Goal: Information Seeking & Learning: Learn about a topic

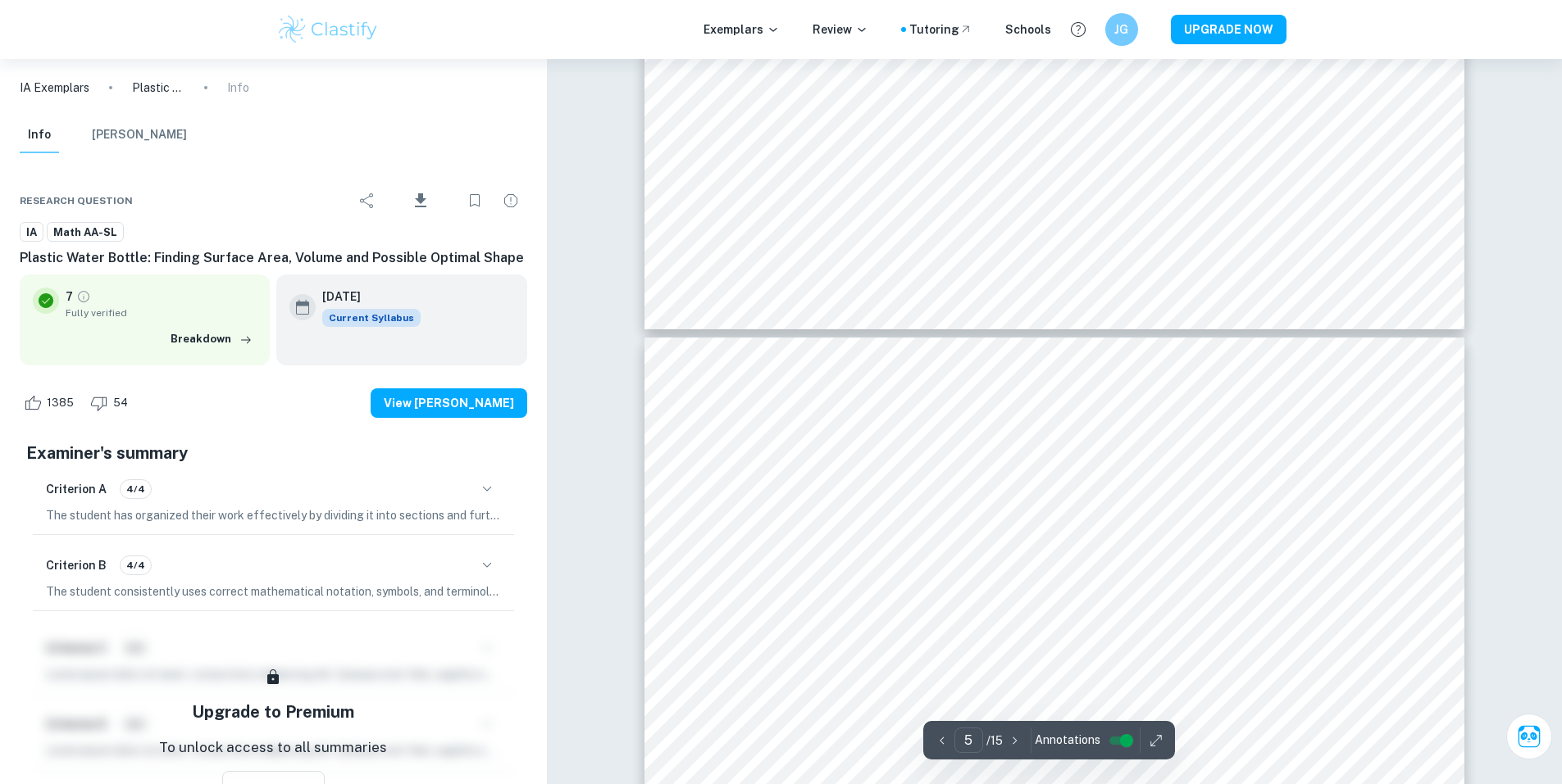
type input "4"
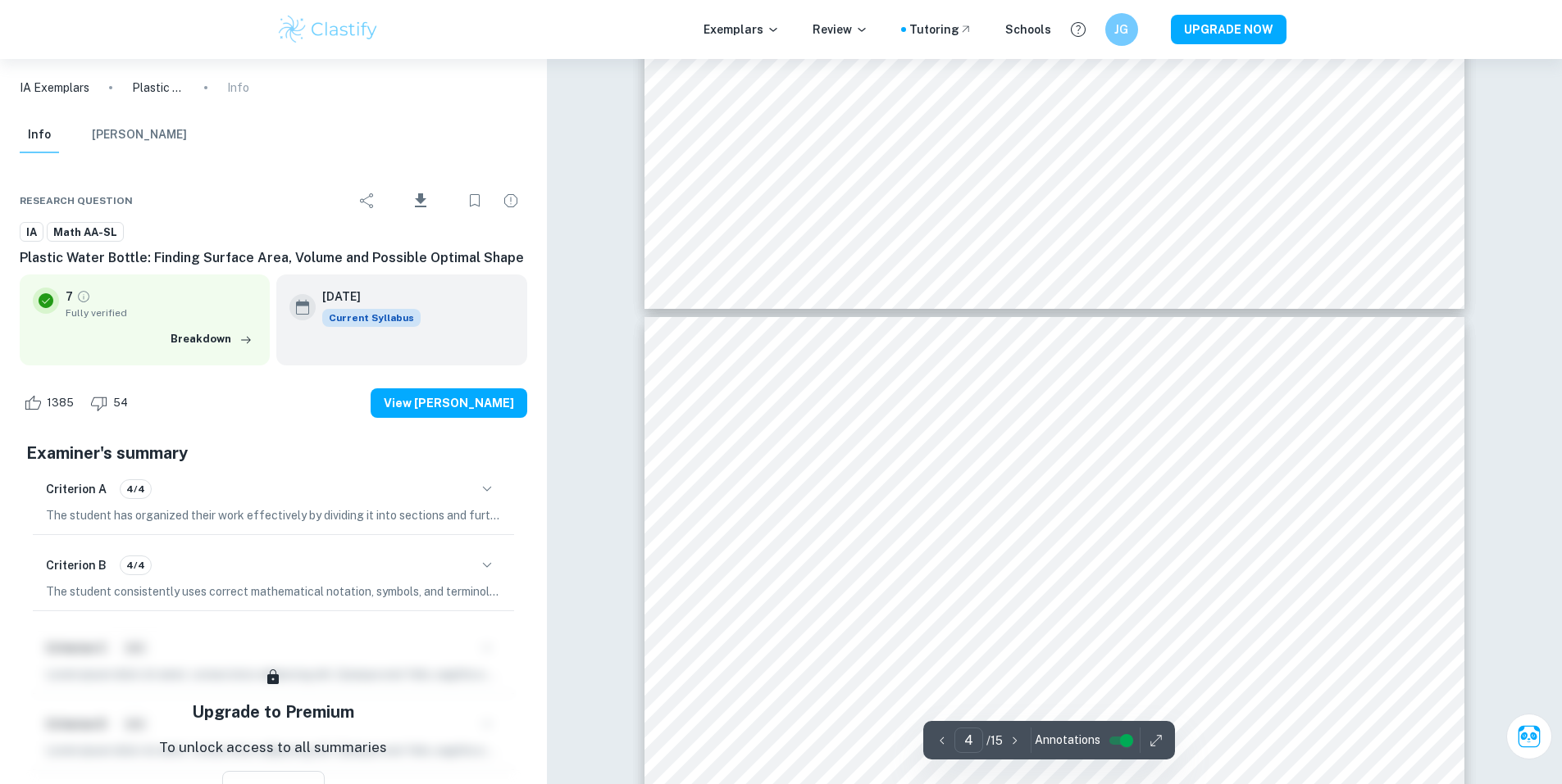
scroll to position [3852, 0]
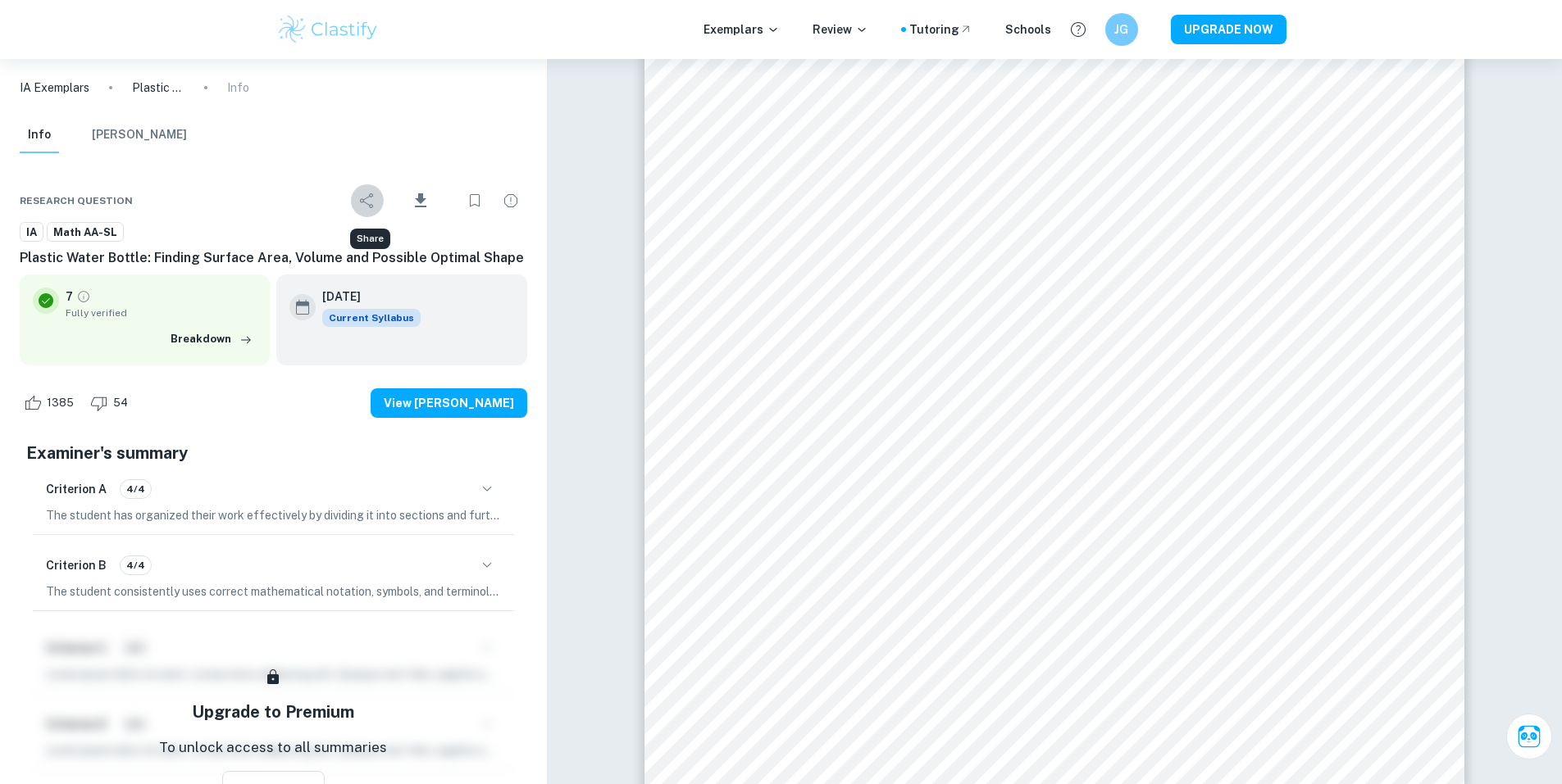
click at [375, 199] on icon "Share" at bounding box center [367, 201] width 19 height 19
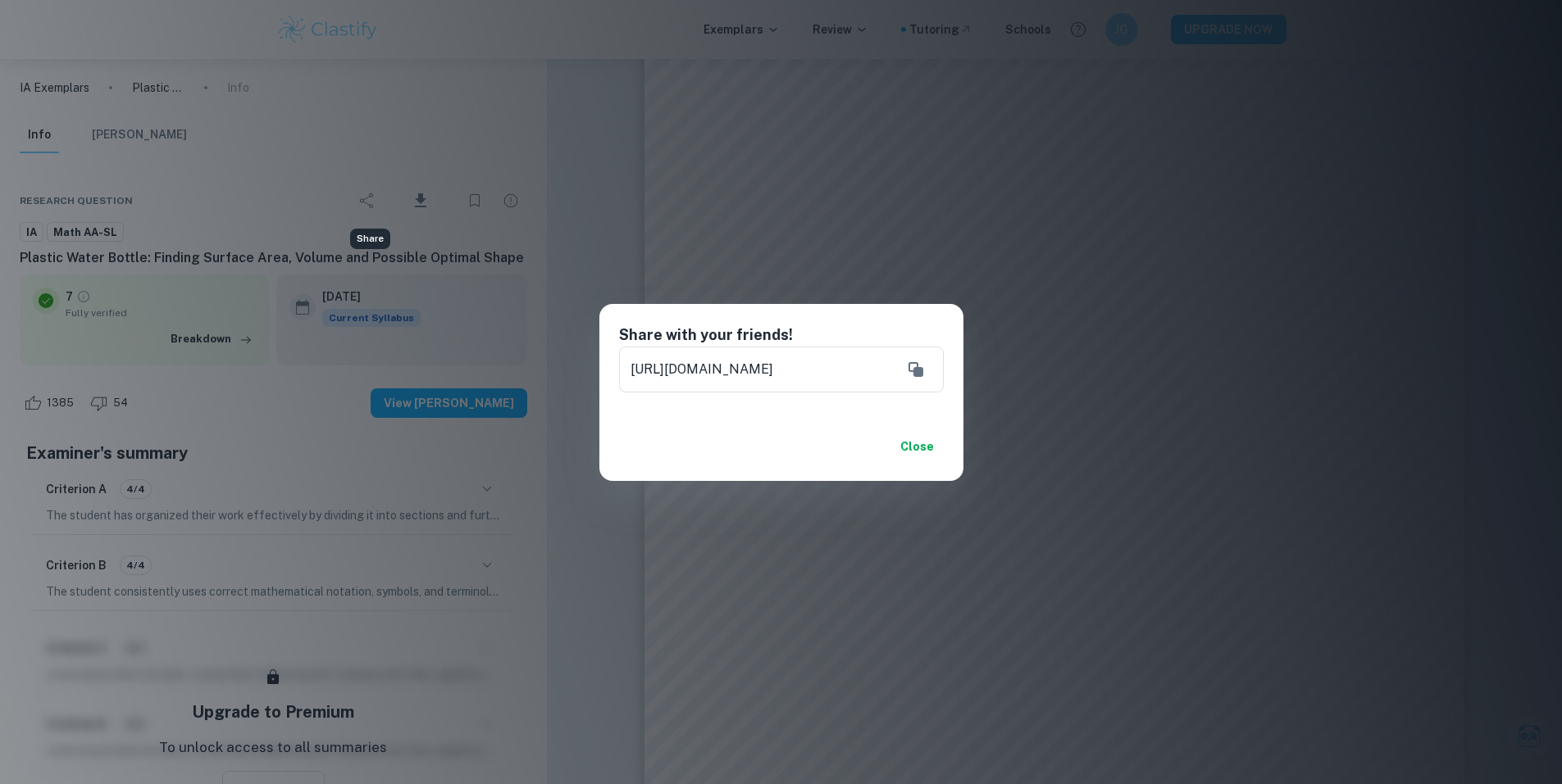
click at [561, 210] on div "Share with your friends! https://www.clastify.com/ia/math-aa/628a295c5005bb0013…" at bounding box center [781, 392] width 1562 height 784
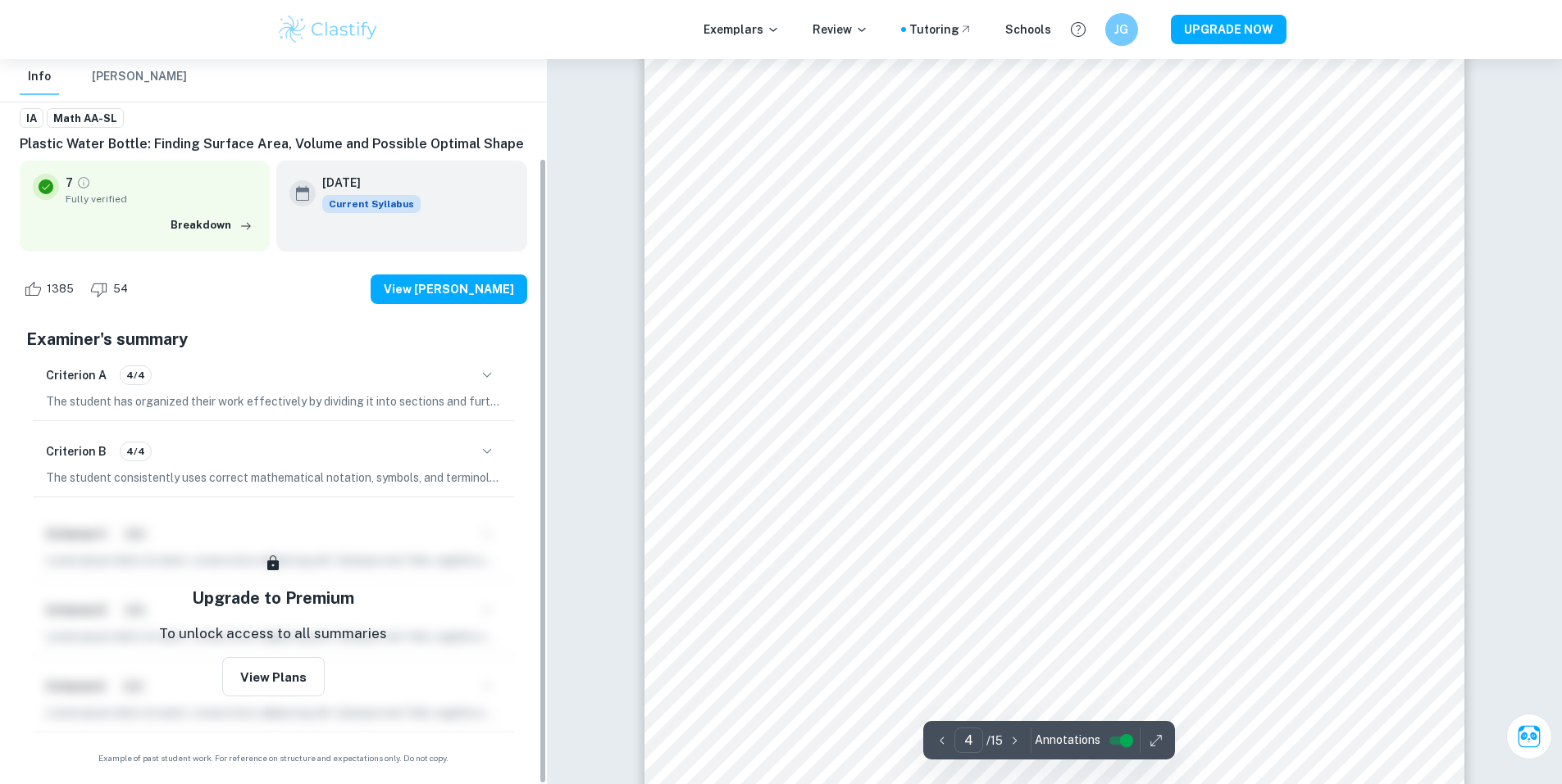
scroll to position [4262, 0]
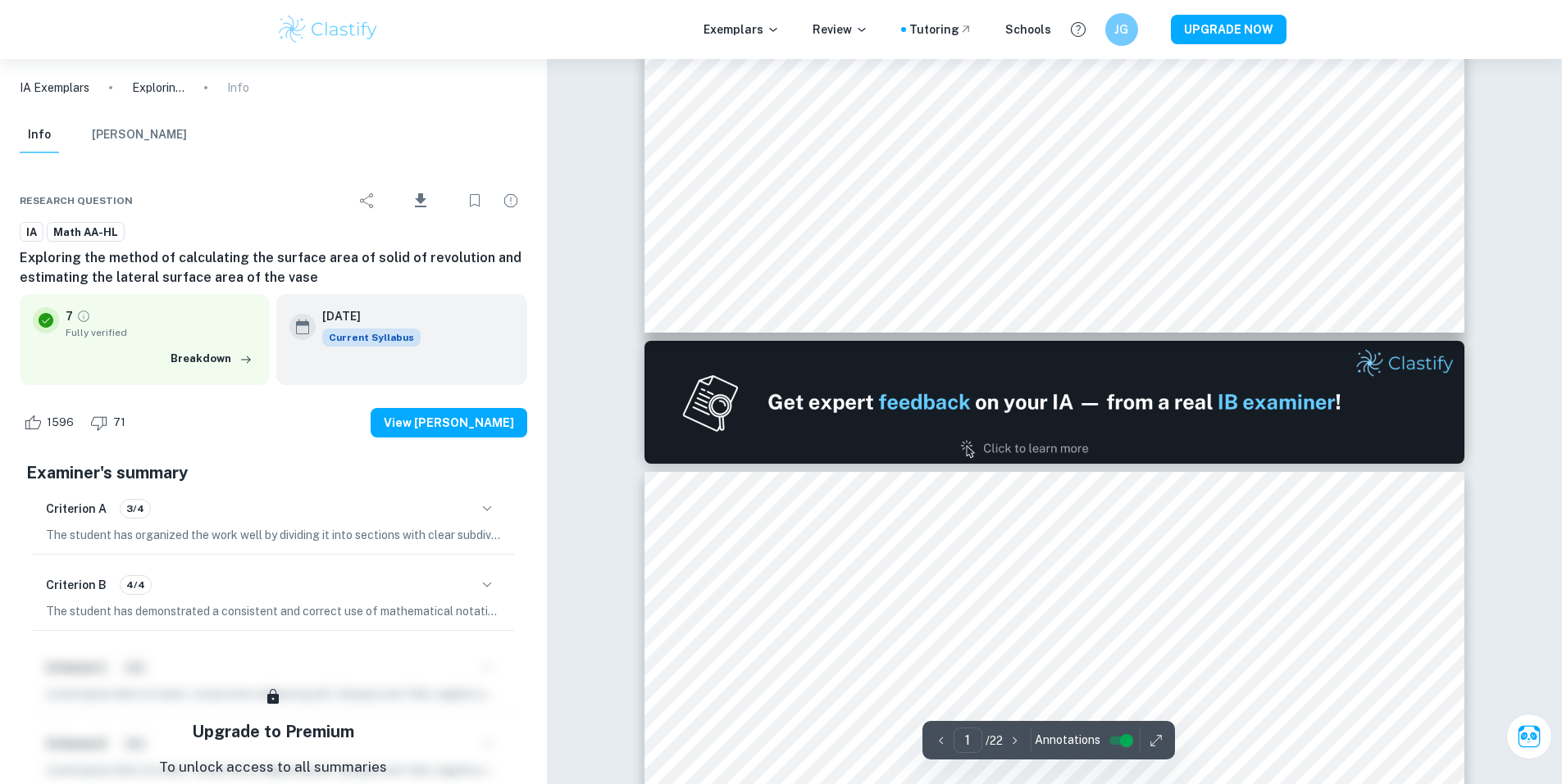
type input "2"
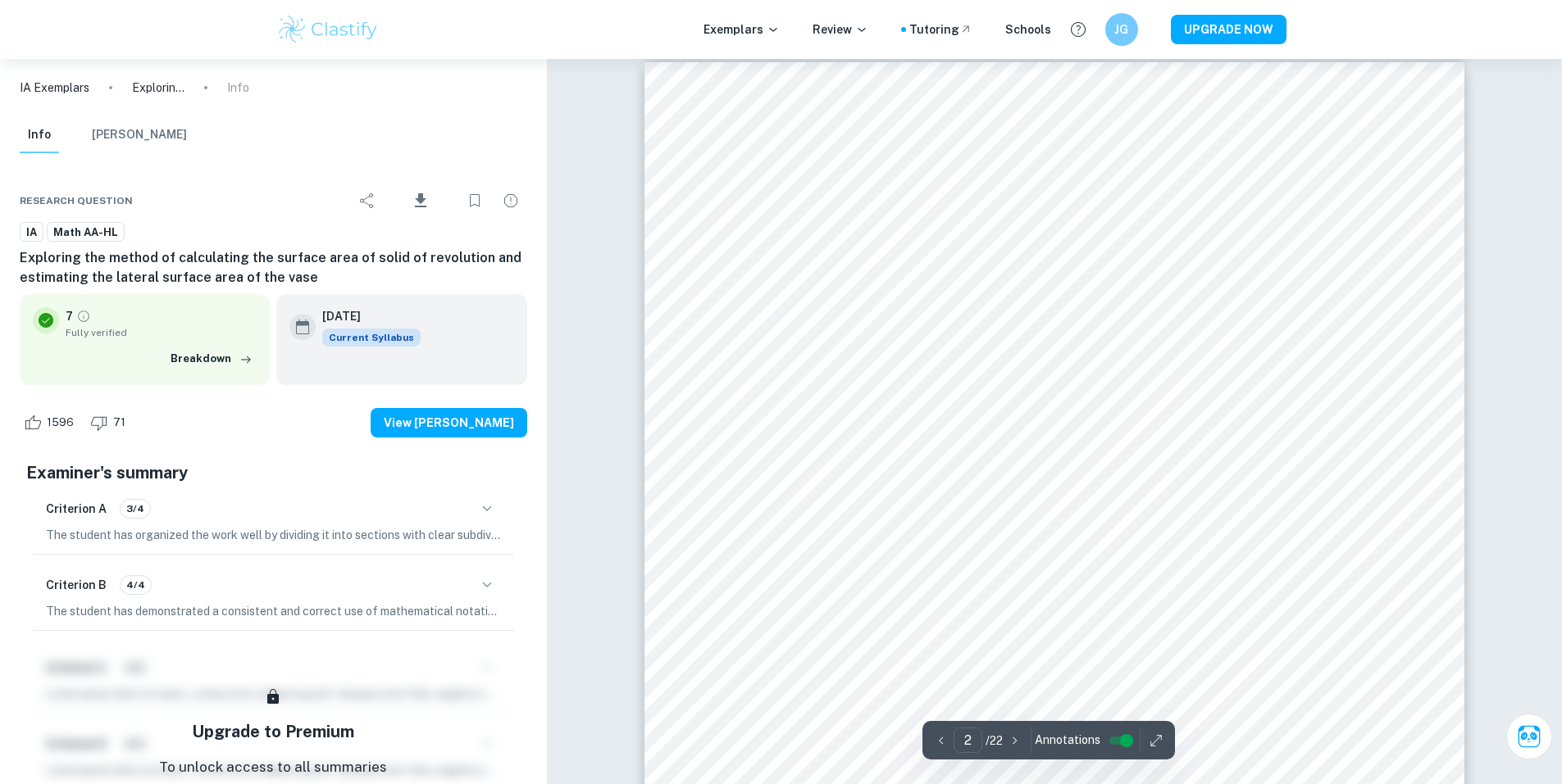
scroll to position [1394, 0]
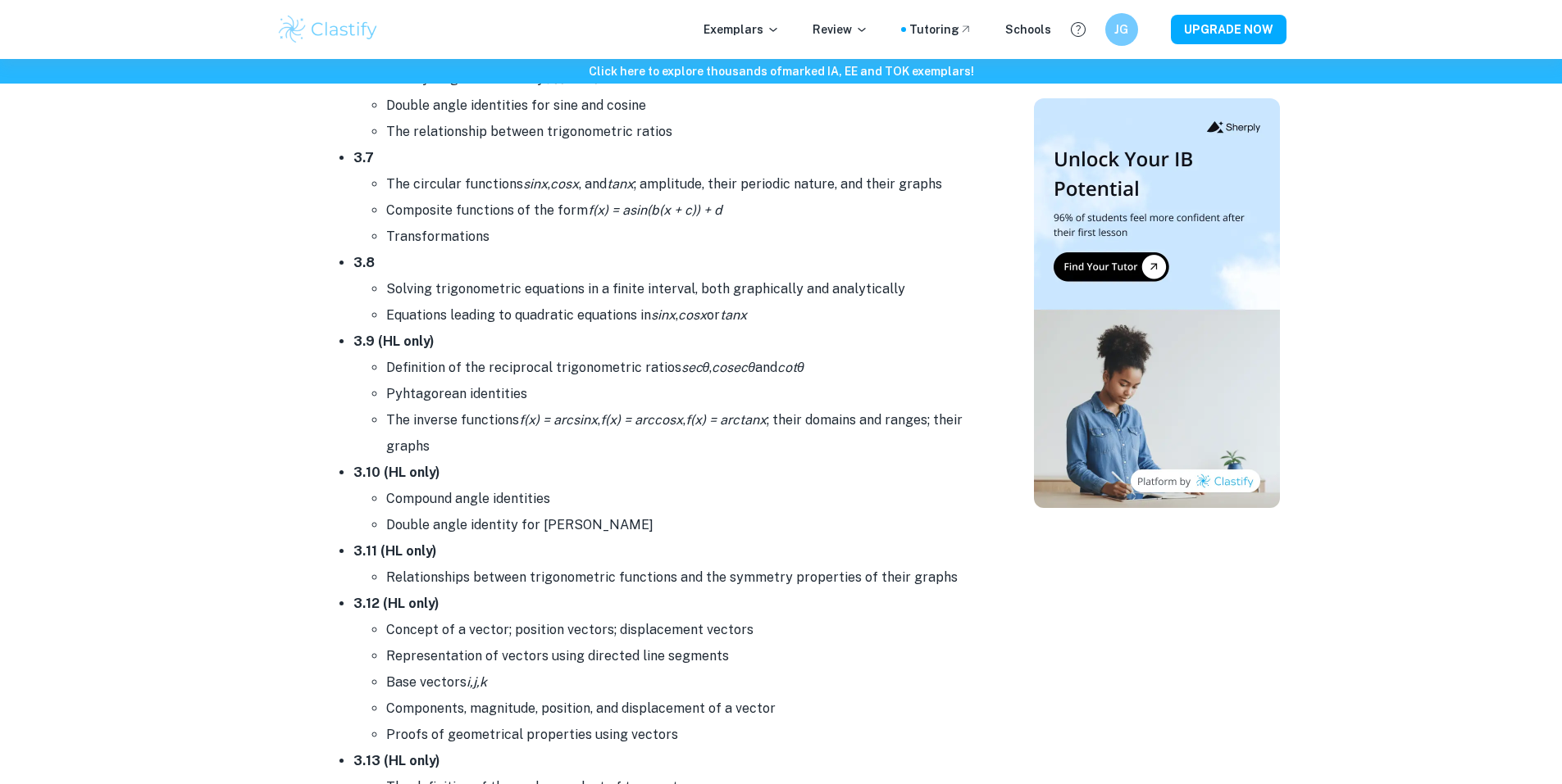
scroll to position [5071, 0]
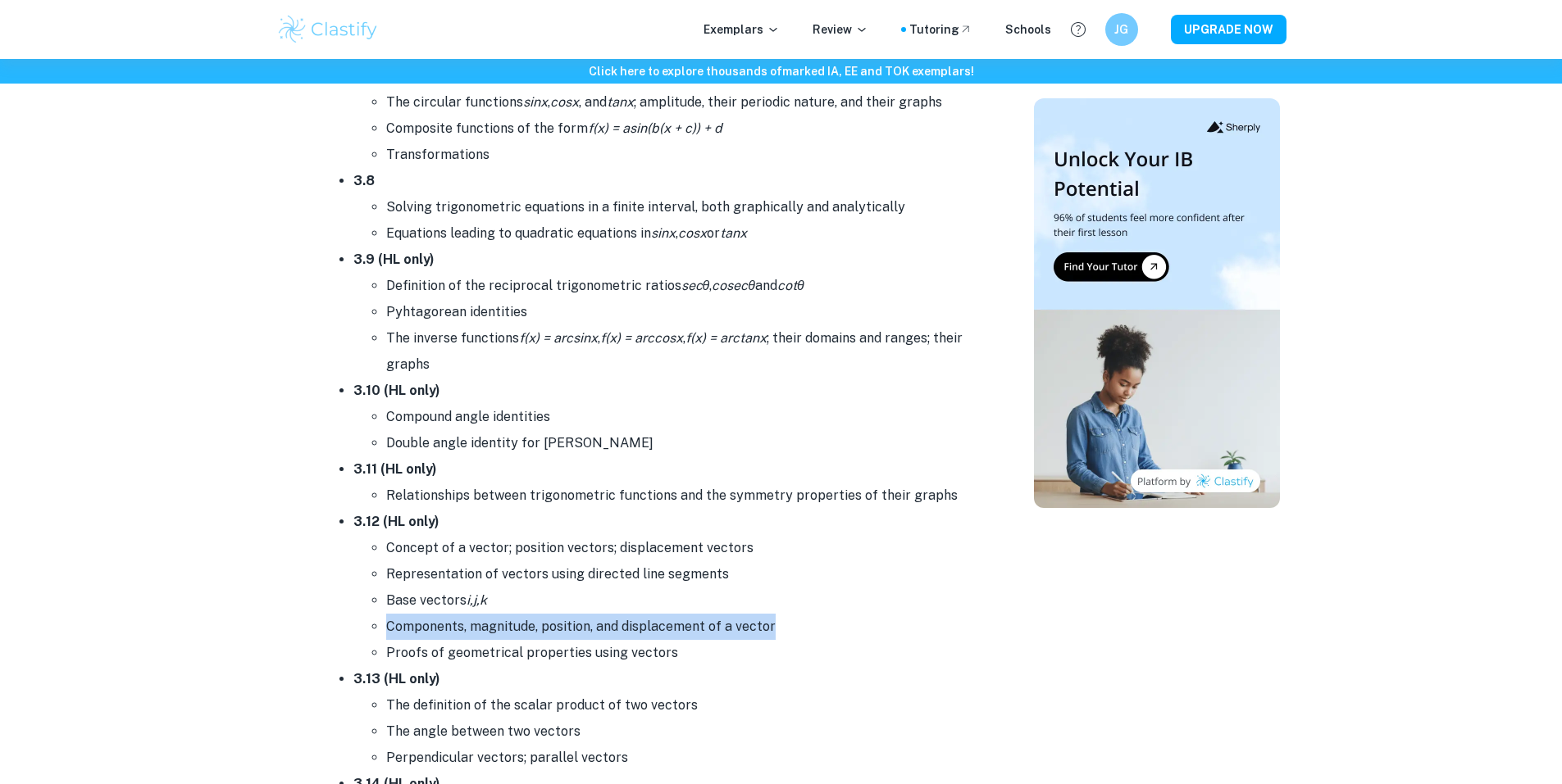
drag, startPoint x: 719, startPoint y: 611, endPoint x: 368, endPoint y: 619, distance: 351.1
click at [369, 631] on ul "Concept of a vector; position vectors; displacement vectors Representation of v…" at bounding box center [665, 600] width 623 height 131
click at [368, 616] on ul "Concept of a vector; position vectors; displacement vectors Representation of v…" at bounding box center [665, 600] width 623 height 131
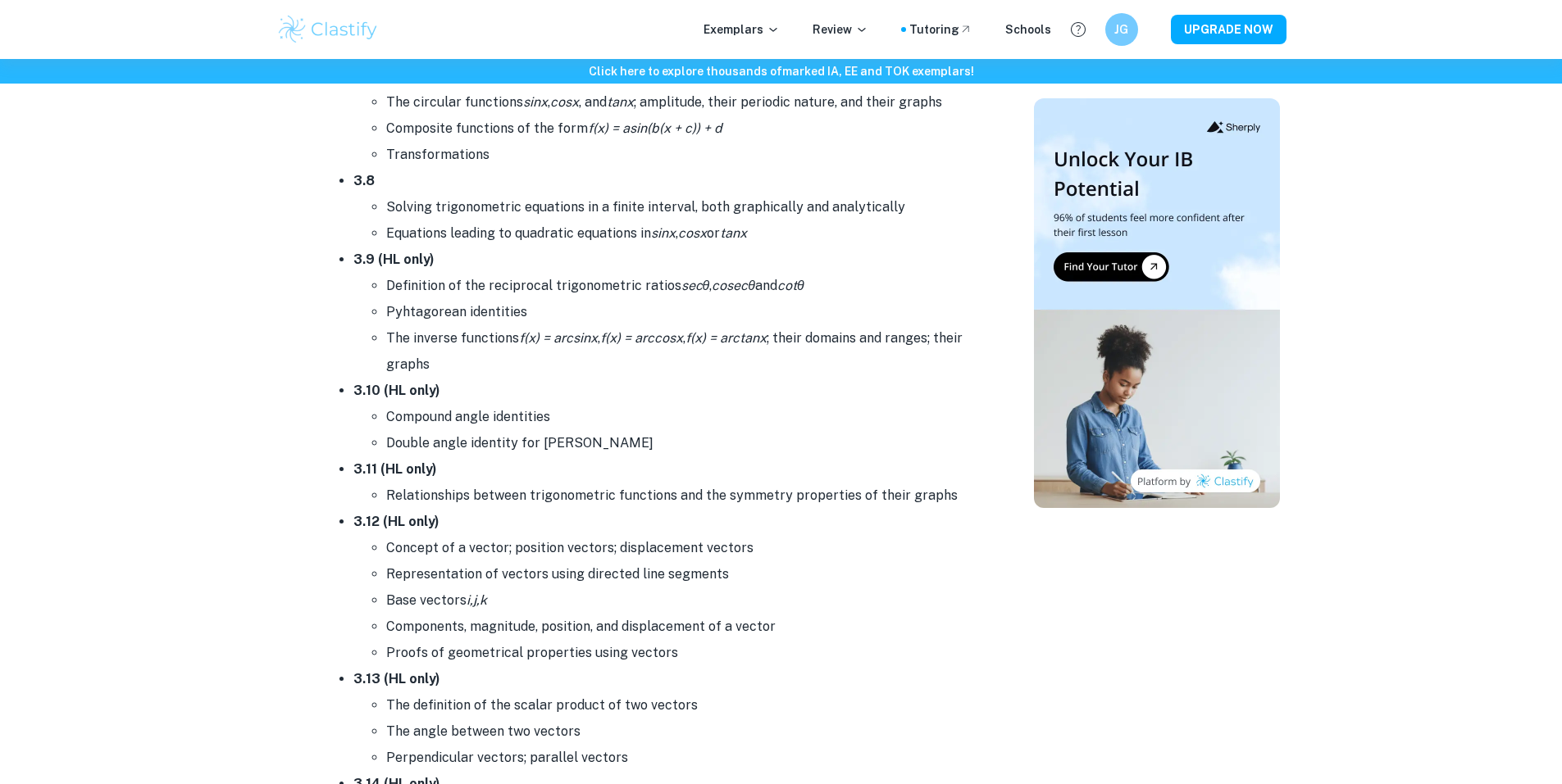
scroll to position [5154, 0]
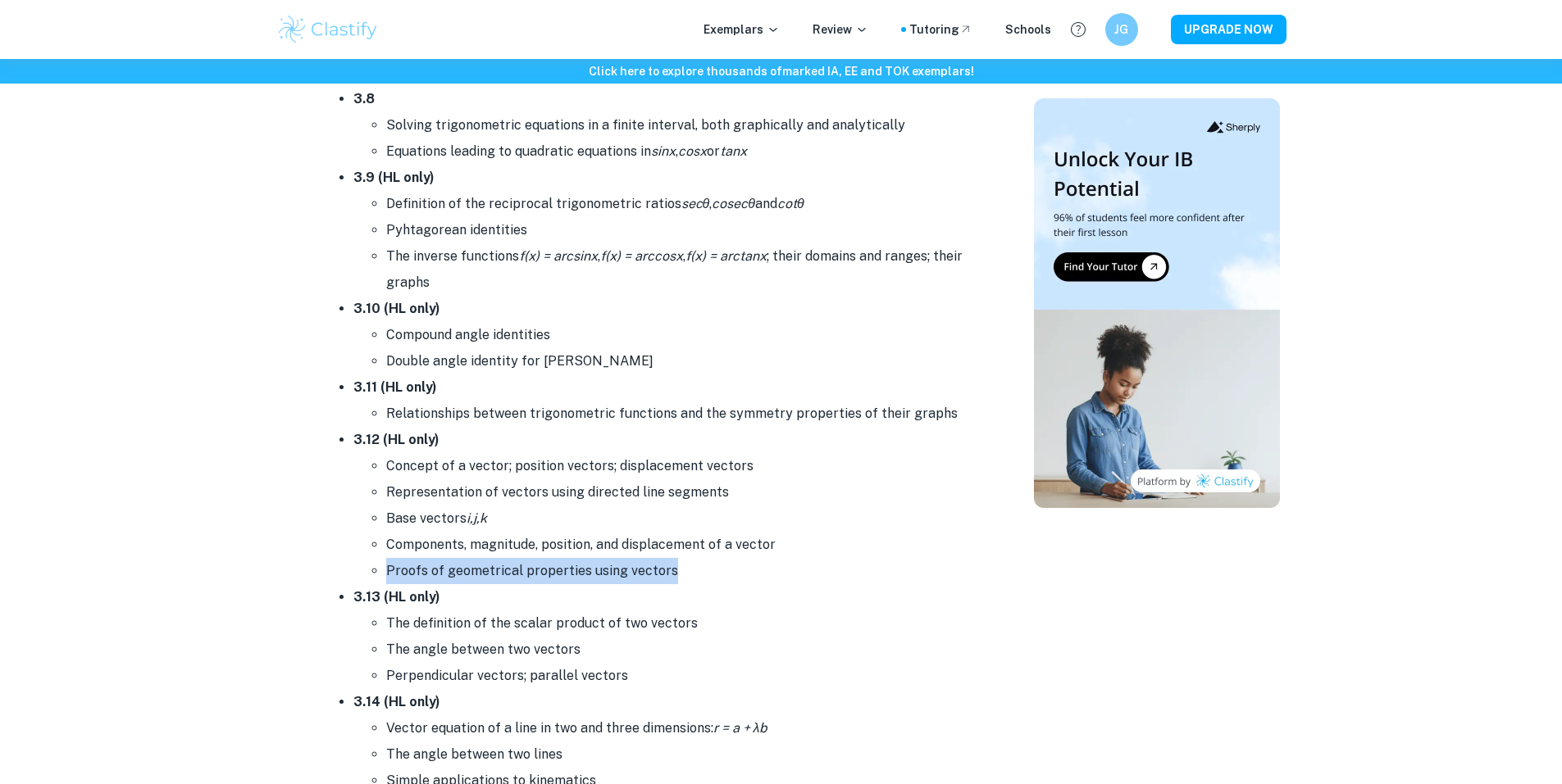
drag, startPoint x: 705, startPoint y: 575, endPoint x: 375, endPoint y: 592, distance: 330.4
click at [350, 582] on ul "3.1 The distance between two points in three- dimensional space, and their midp…" at bounding box center [649, 281] width 656 height 1812
click at [440, 608] on li "3.13 (HL only) The definition of the scalar product of two vectors The angle be…" at bounding box center [665, 637] width 623 height 105
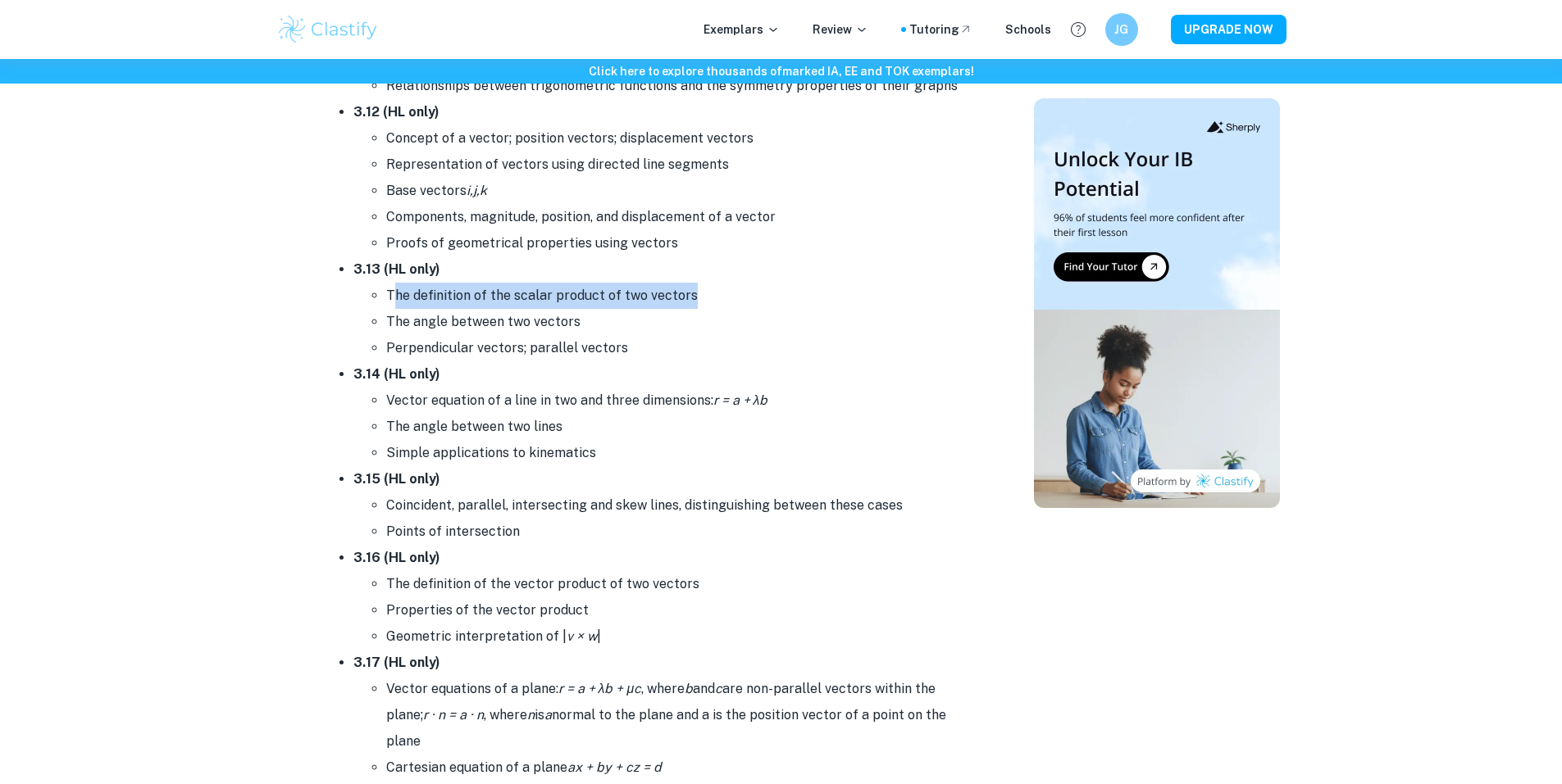
drag, startPoint x: 414, startPoint y: 298, endPoint x: 715, endPoint y: 295, distance: 301.0
click at [715, 295] on li "The definition of the scalar product of two vectors" at bounding box center [681, 296] width 590 height 26
click at [714, 295] on li "The definition of the scalar product of two vectors" at bounding box center [681, 296] width 590 height 26
click at [648, 325] on li "The angle between two vectors" at bounding box center [681, 322] width 590 height 26
drag, startPoint x: 617, startPoint y: 348, endPoint x: 412, endPoint y: 393, distance: 209.9
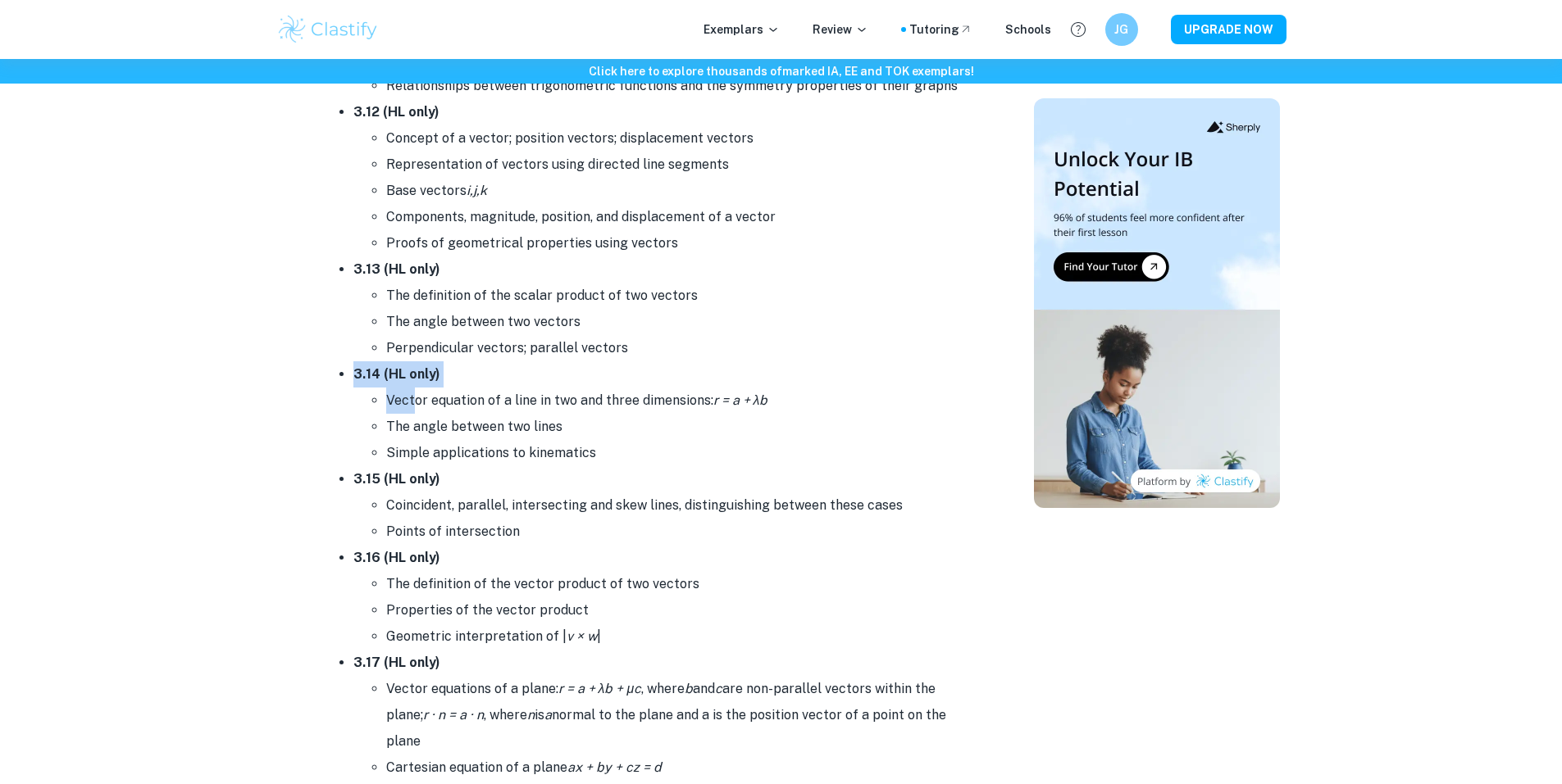
click at [412, 393] on li "Vector equation of a line in two and three dimensions: r = a + λb" at bounding box center [681, 400] width 590 height 26
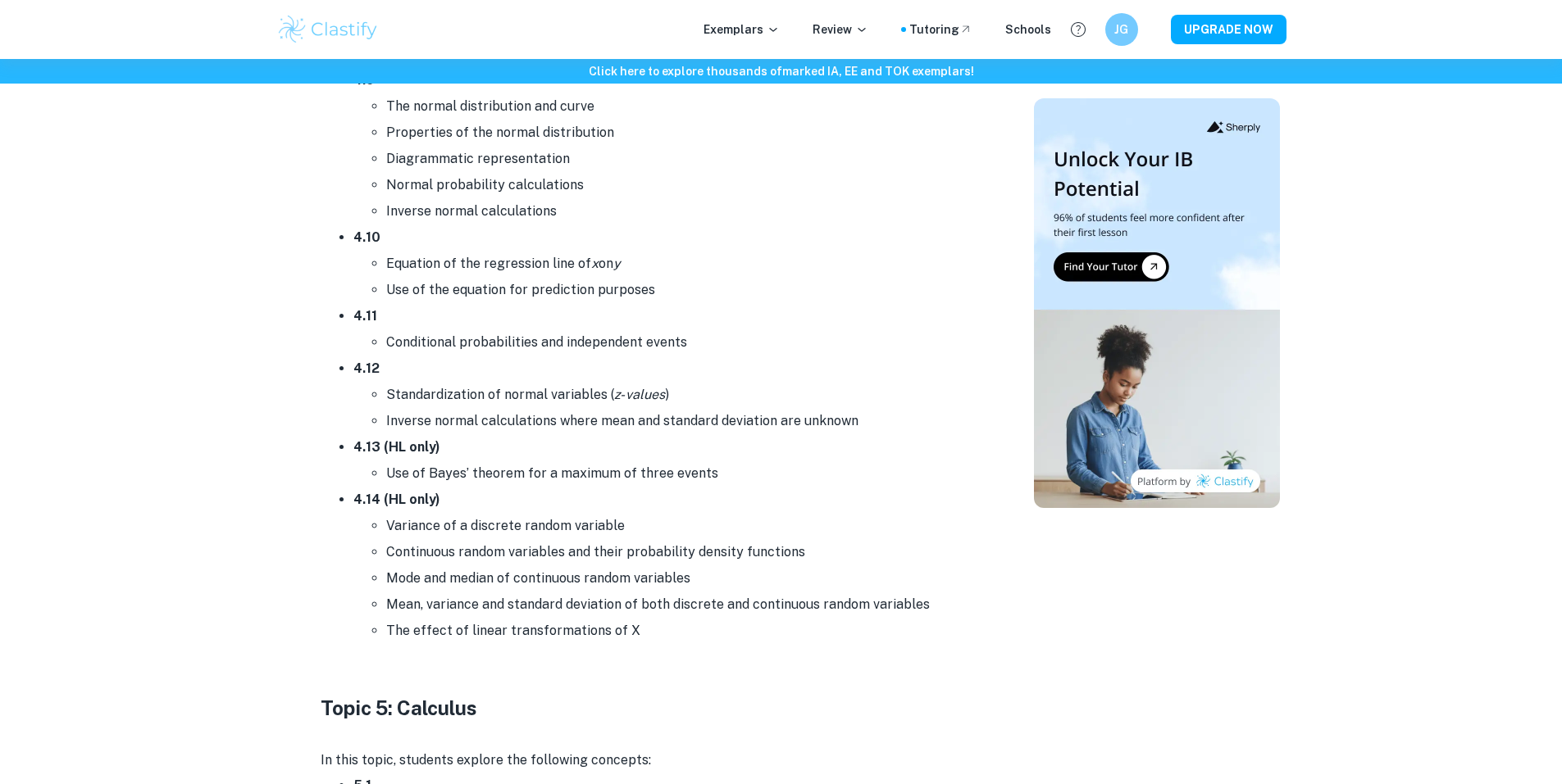
scroll to position [7940, 0]
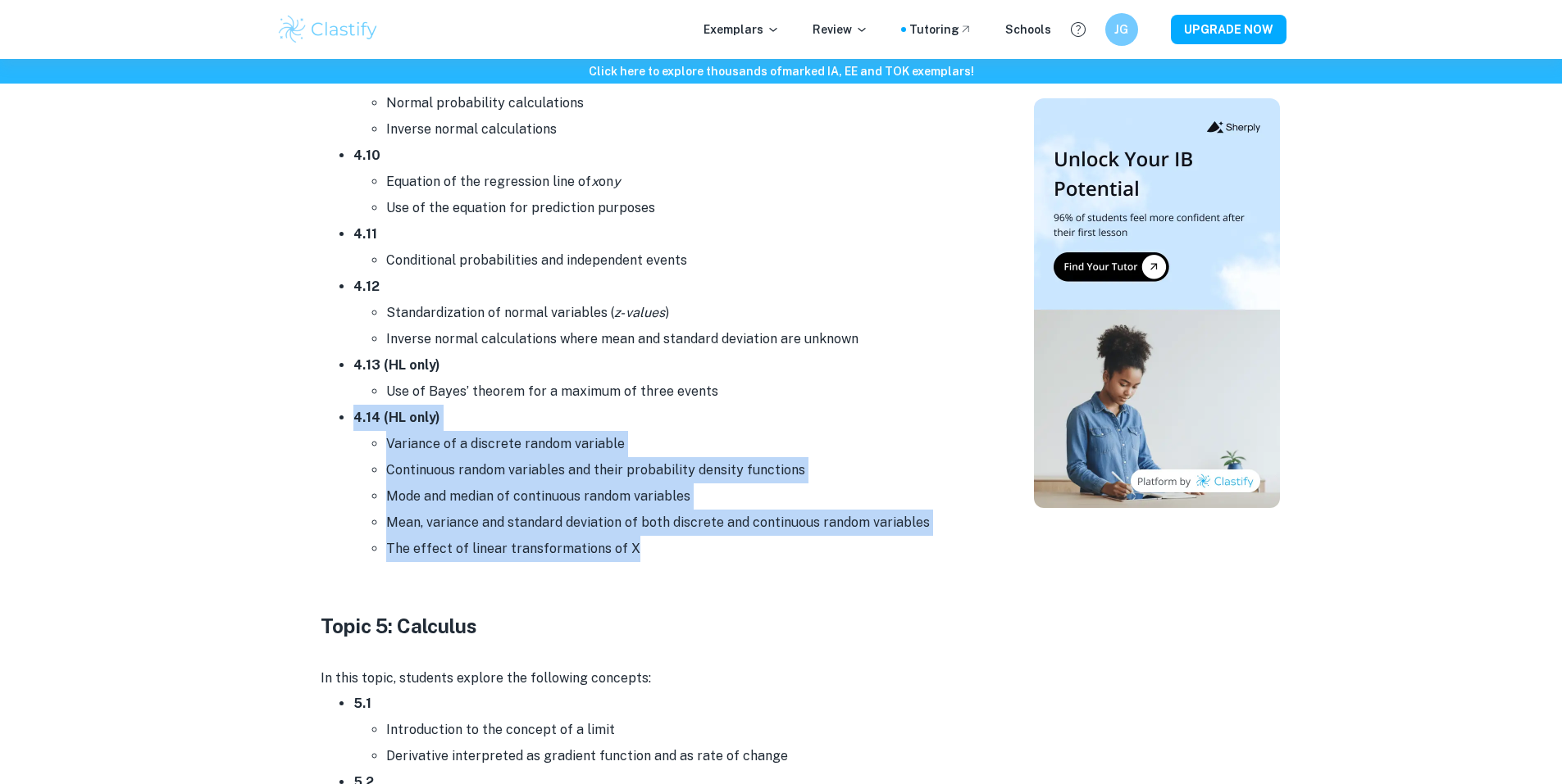
drag, startPoint x: 720, startPoint y: 555, endPoint x: 387, endPoint y: 429, distance: 356.0
click at [387, 429] on li "4.14 (HL only) Variance of a discrete random variable Continuous random variabl…" at bounding box center [665, 484] width 623 height 157
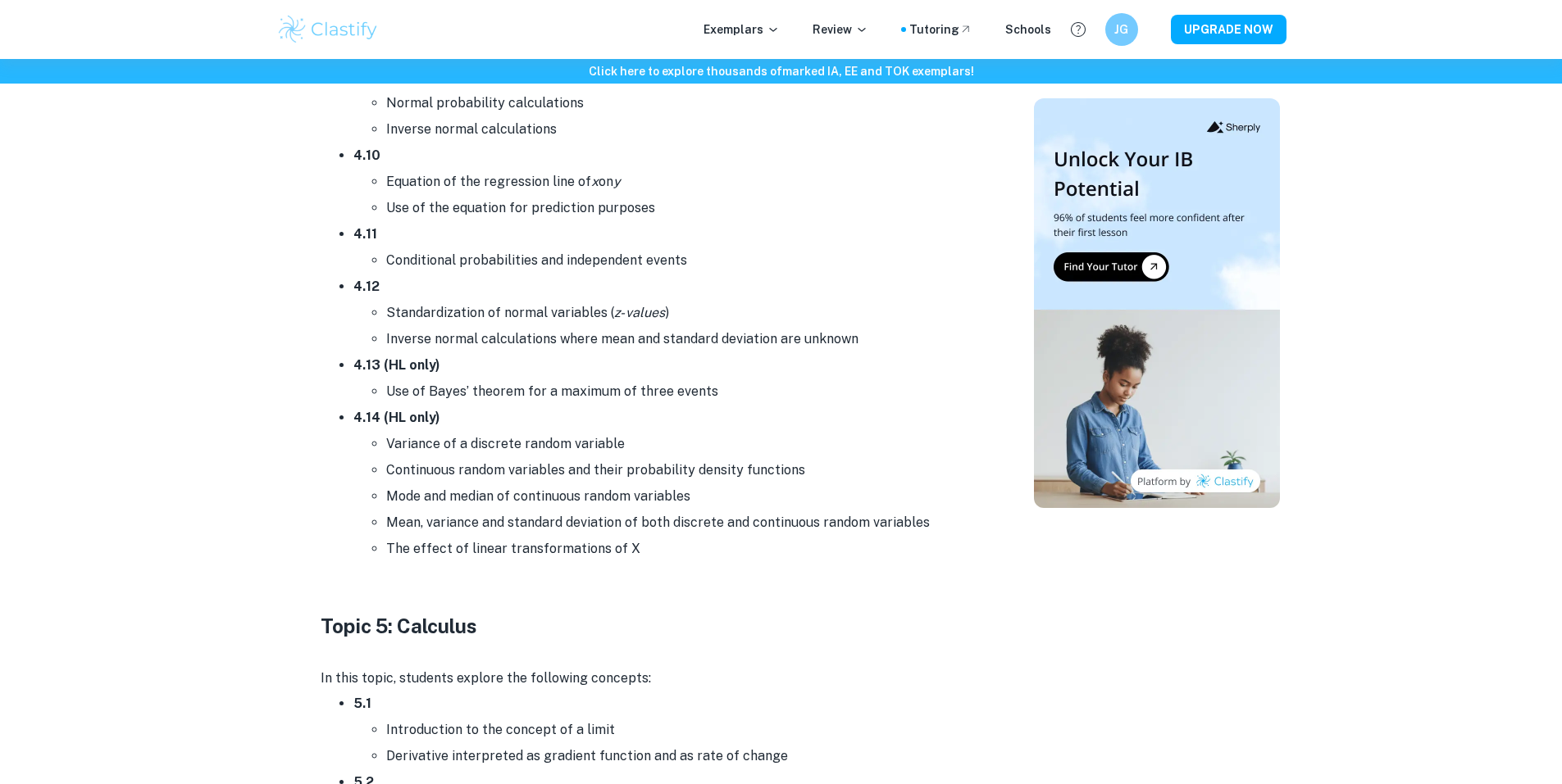
click at [386, 425] on li "4.14 (HL only) Variance of a discrete random variable Continuous random variabl…" at bounding box center [665, 484] width 623 height 157
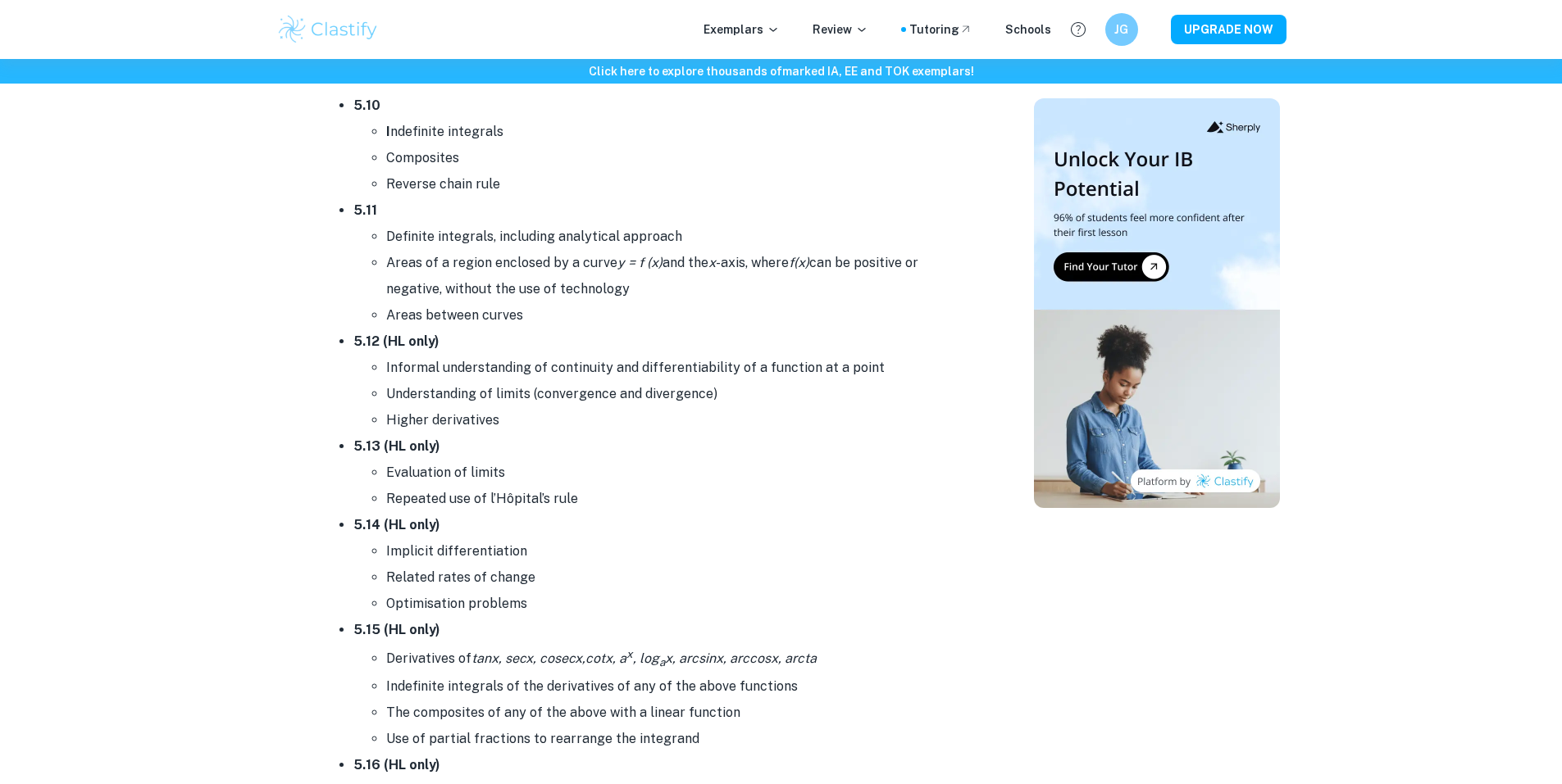
scroll to position [9333, 0]
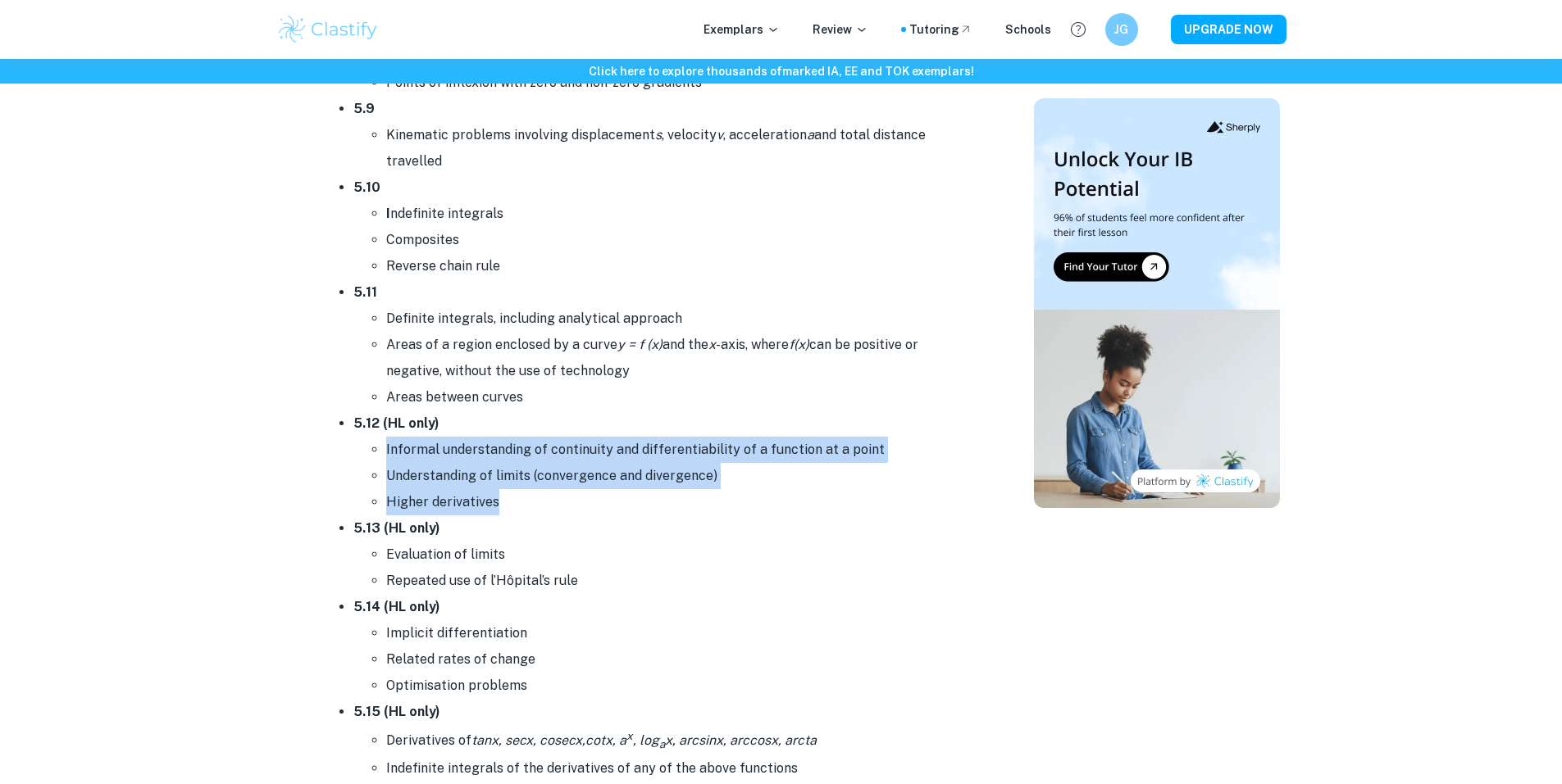
drag, startPoint x: 384, startPoint y: 440, endPoint x: 848, endPoint y: 515, distance: 470.0
click at [848, 515] on ul "5.1 Introduction to the concept of a limit Derivative interpreted as gradient f…" at bounding box center [649, 290] width 656 height 1986
click at [848, 516] on li "5.13 (HL only) Evaluation of limits Repeated use of l’Hôpital’s rule" at bounding box center [665, 554] width 623 height 78
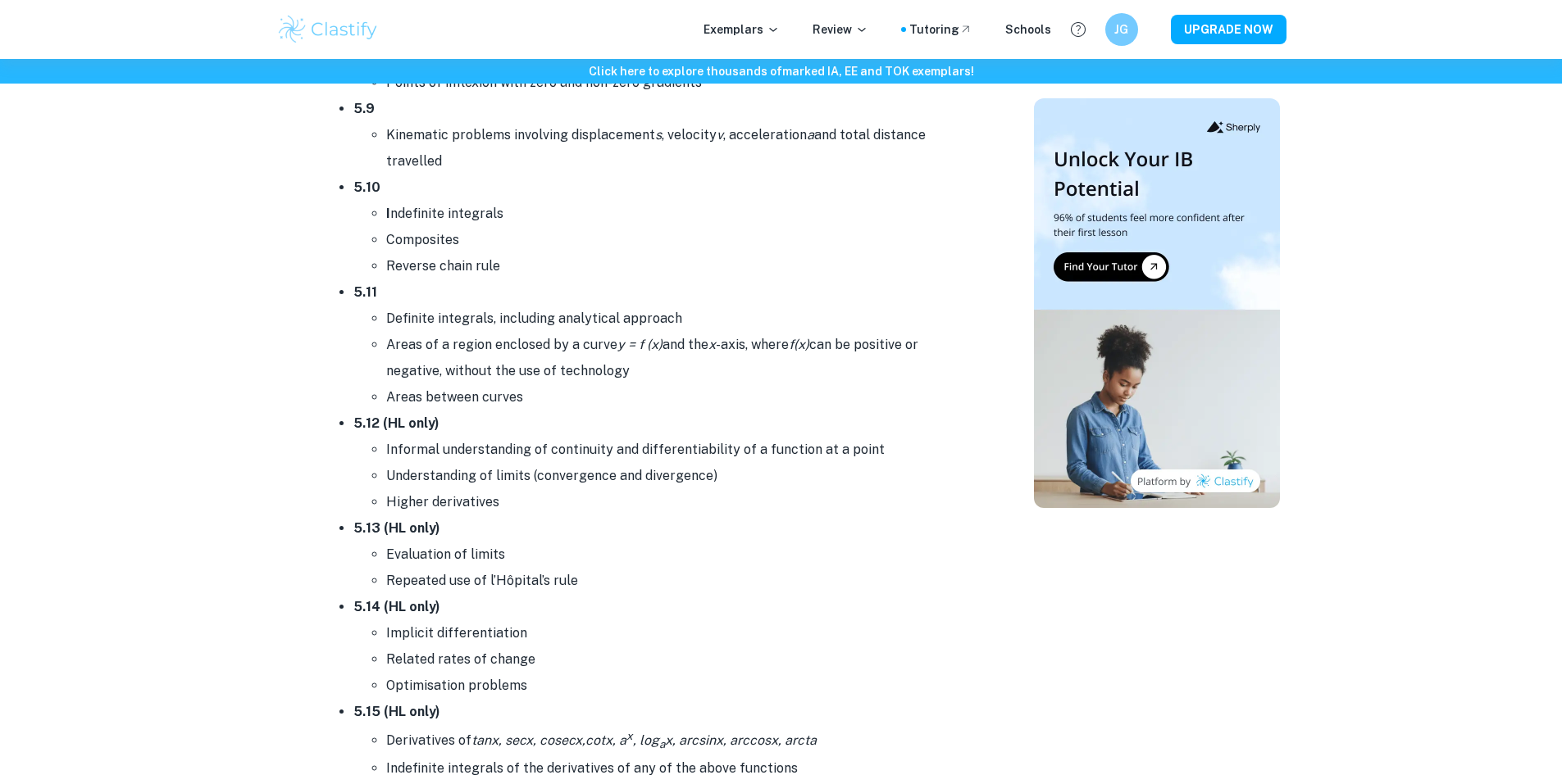
scroll to position [9497, 0]
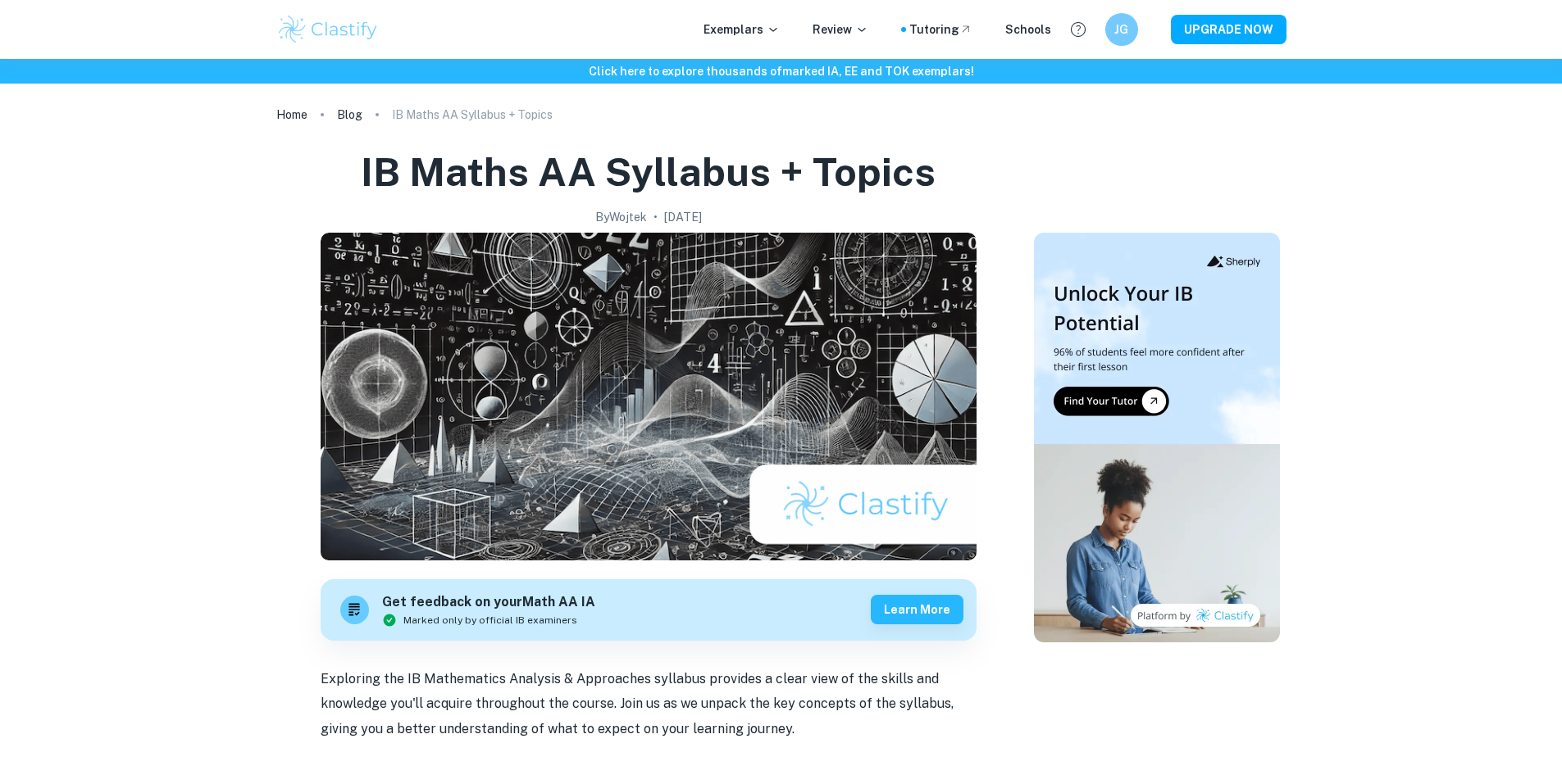
scroll to position [9763, 0]
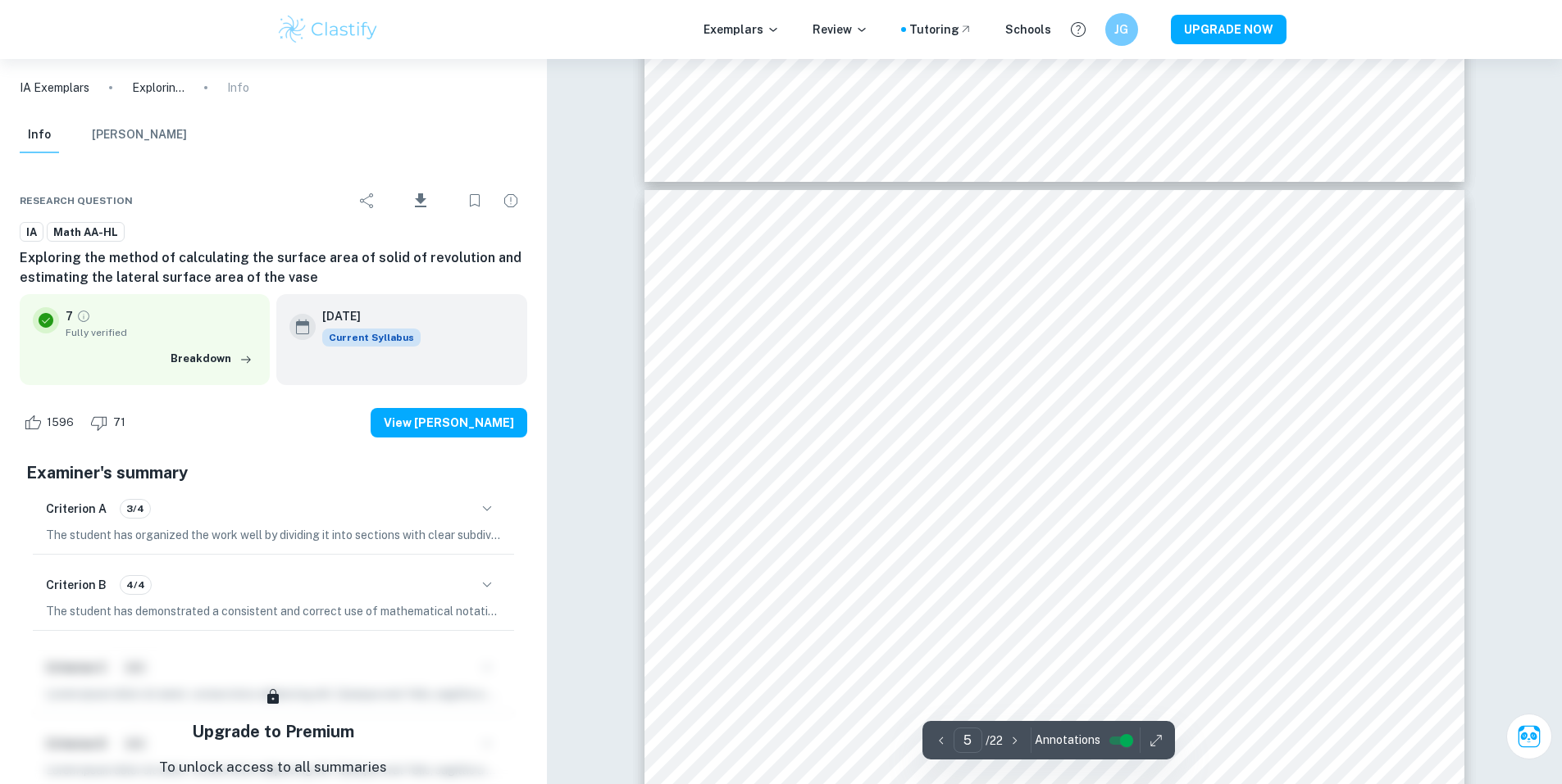
scroll to position [5656, 0]
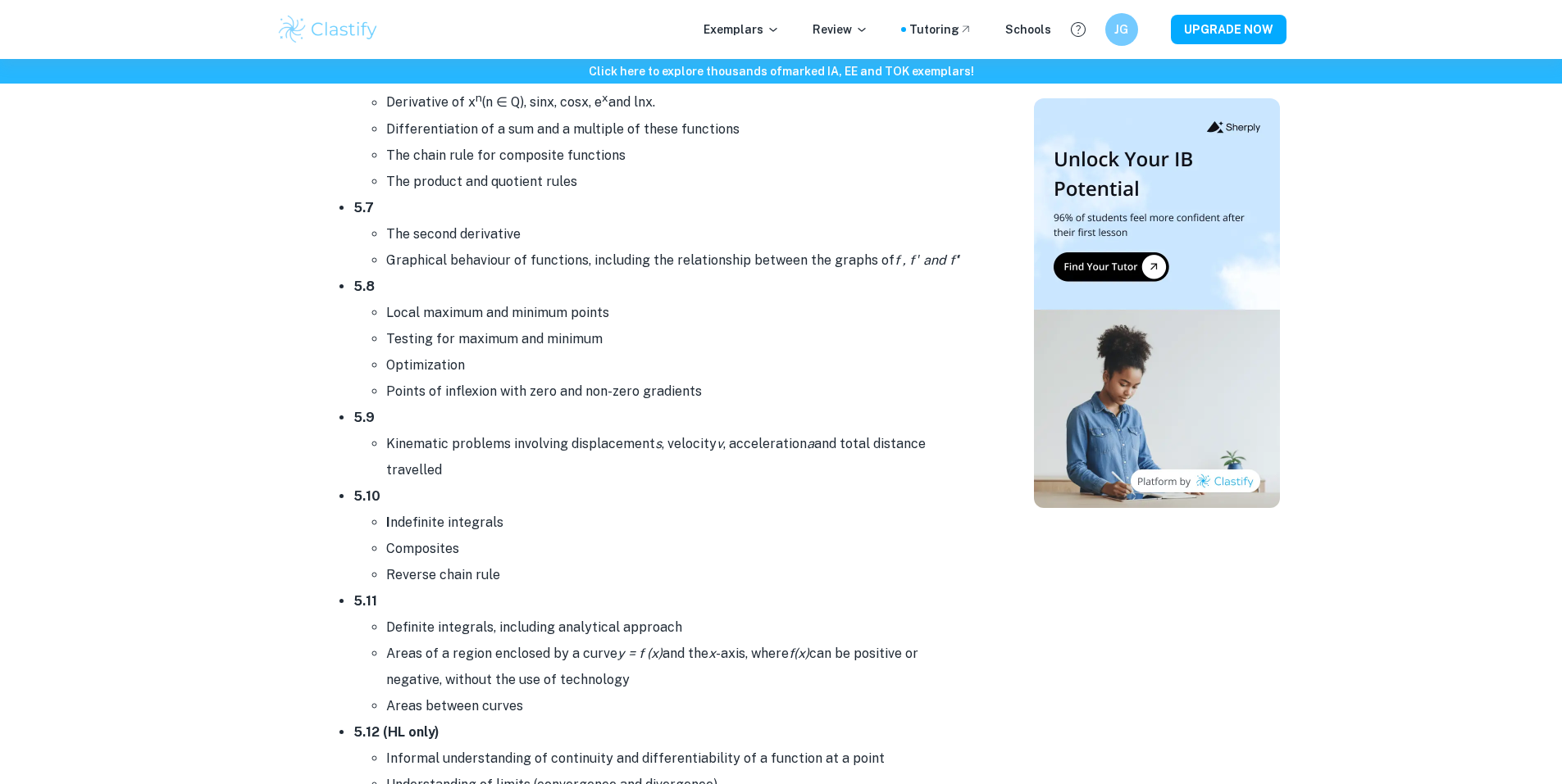
scroll to position [9107, 0]
